Goal: Transaction & Acquisition: Purchase product/service

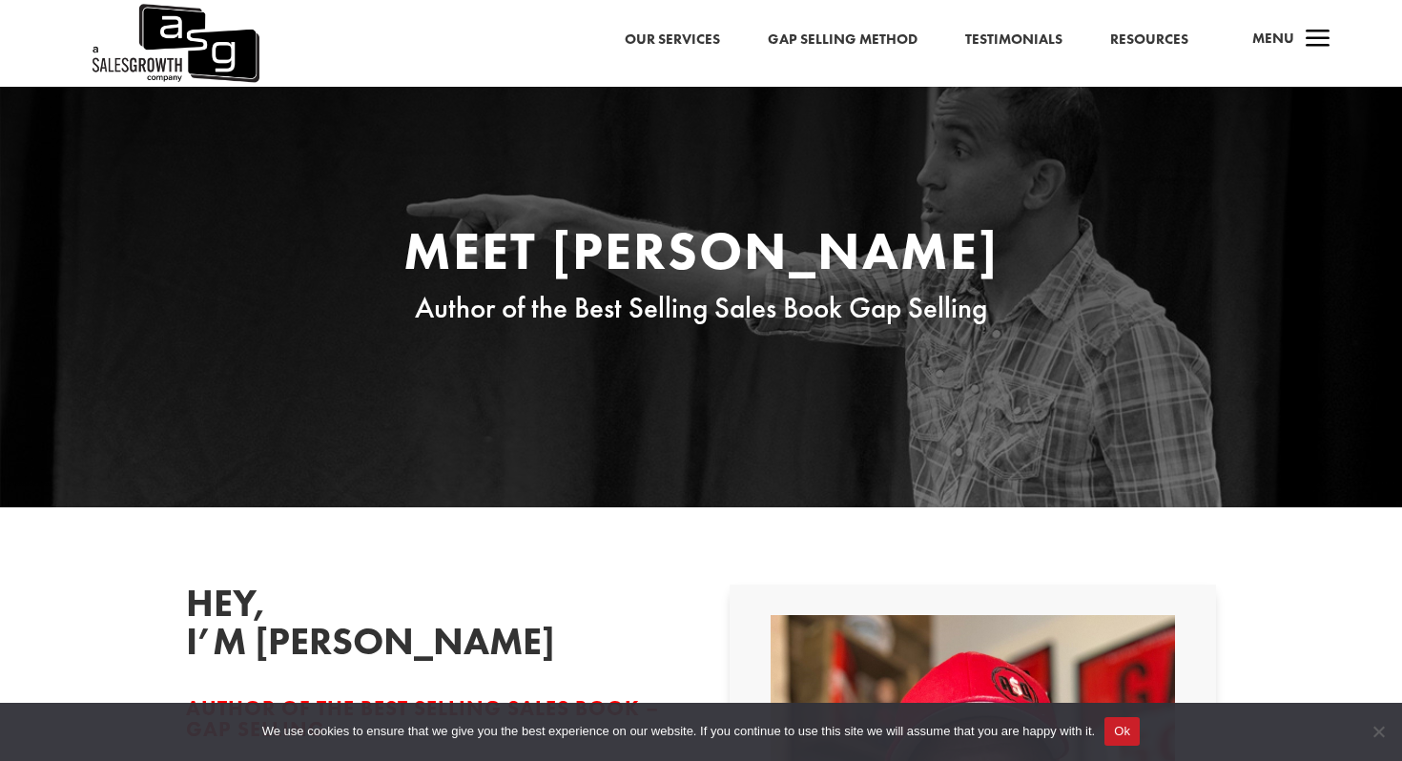
click at [1145, 44] on link "Resources" at bounding box center [1149, 40] width 78 height 25
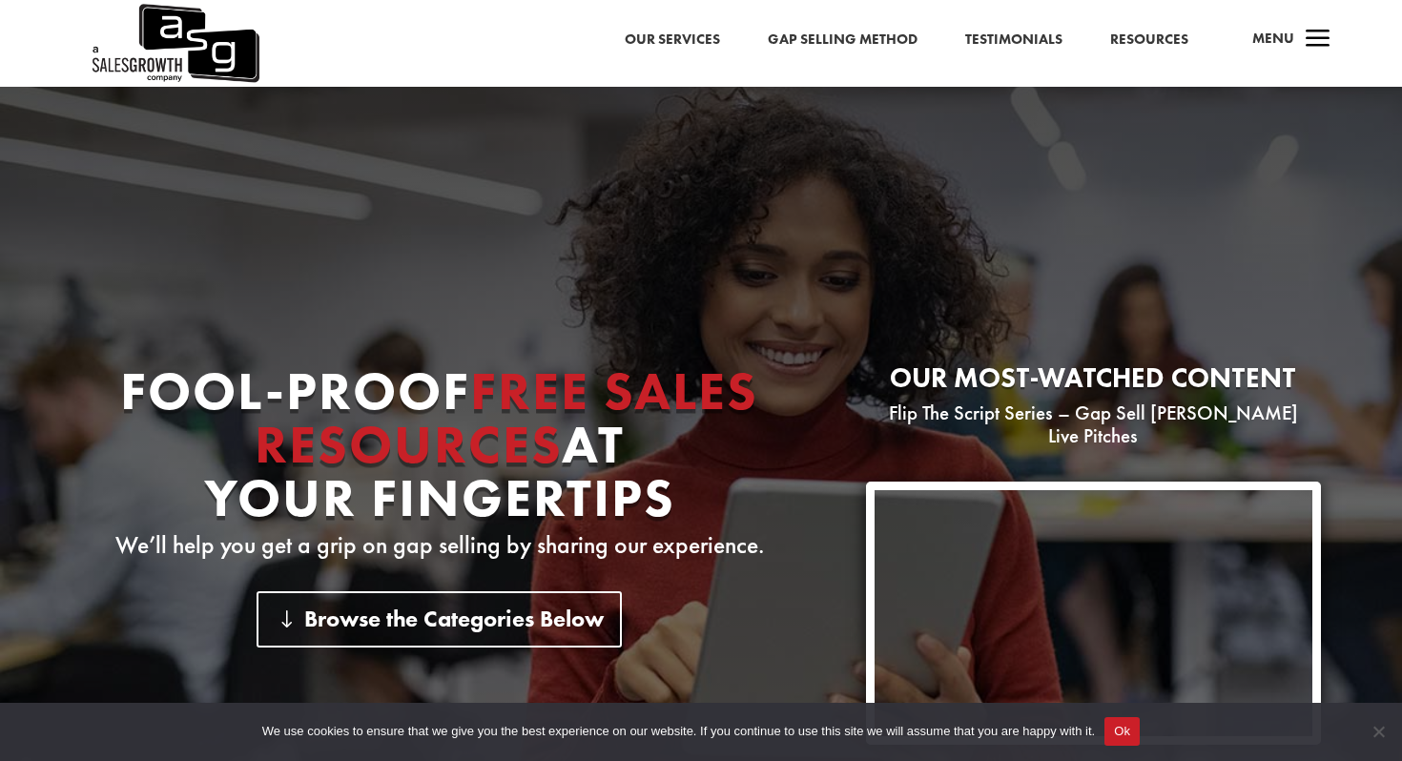
click at [1308, 40] on span "a" at bounding box center [1318, 40] width 38 height 38
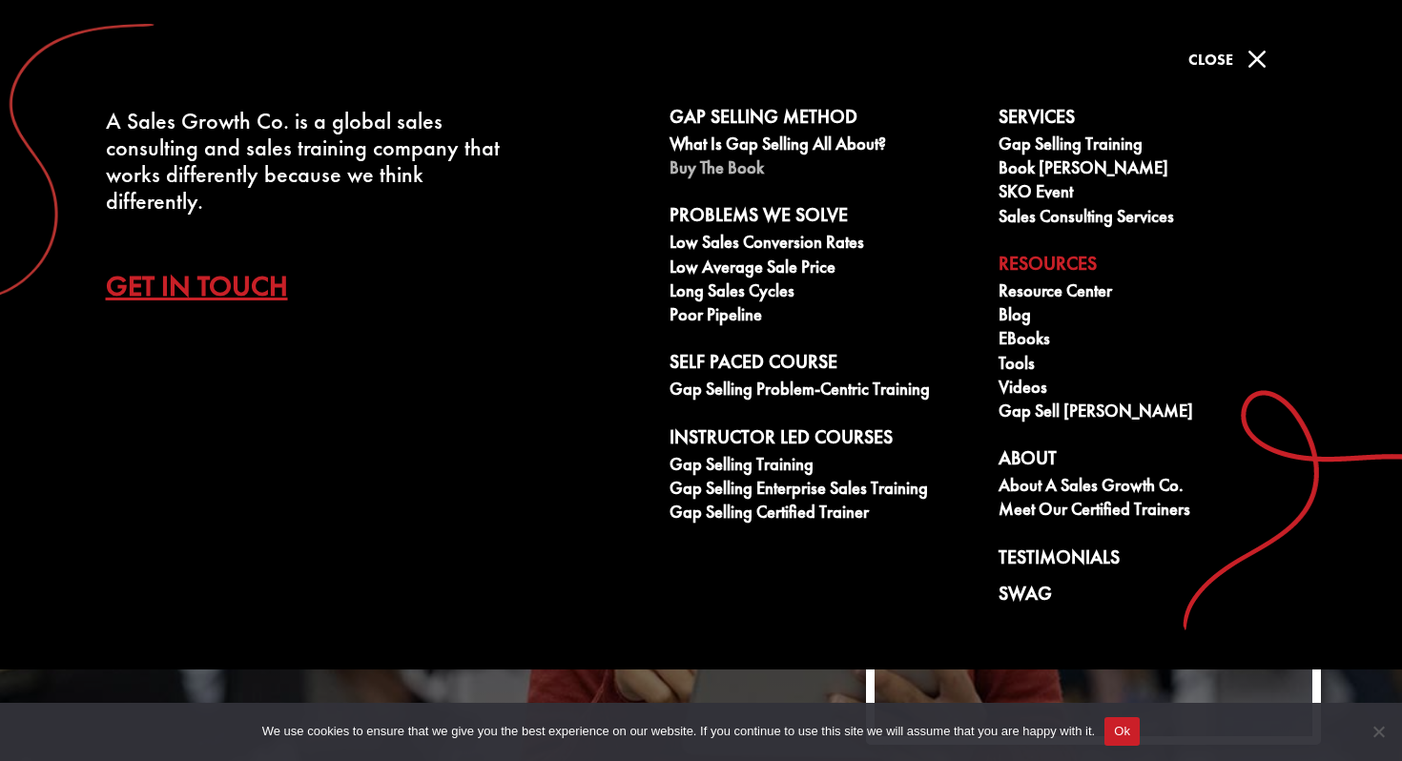
click at [709, 168] on link "Buy The Book" at bounding box center [823, 170] width 308 height 24
